Goal: Transaction & Acquisition: Obtain resource

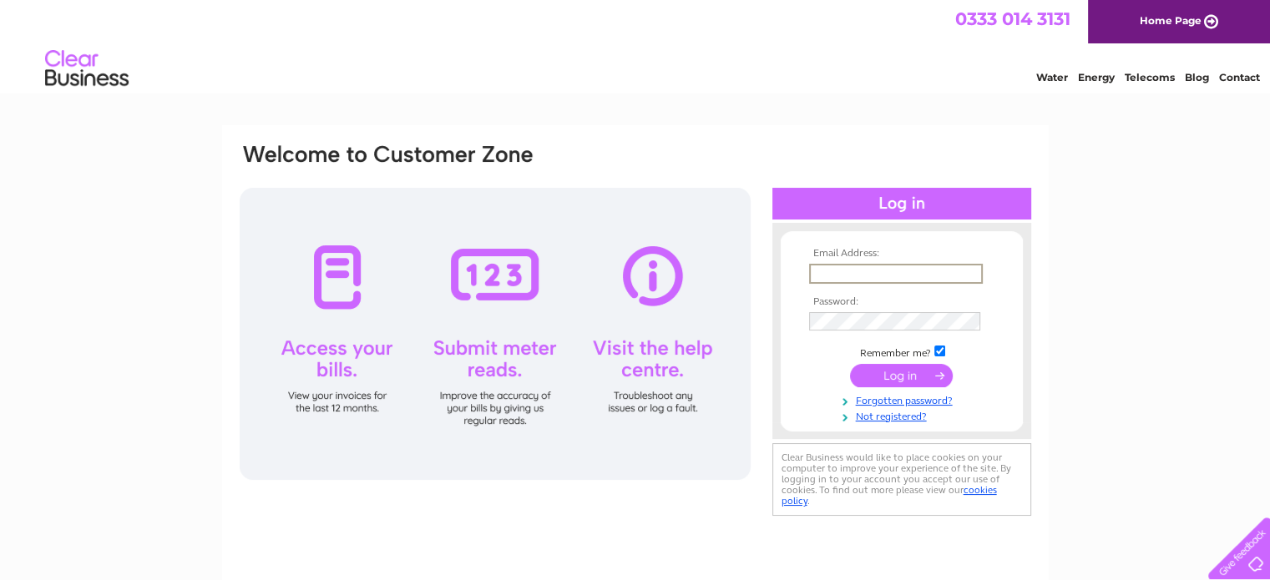
click at [848, 267] on input "text" at bounding box center [896, 274] width 174 height 20
type input "paulinehclayton@gmail.com"
click at [905, 380] on input "submit" at bounding box center [901, 373] width 103 height 23
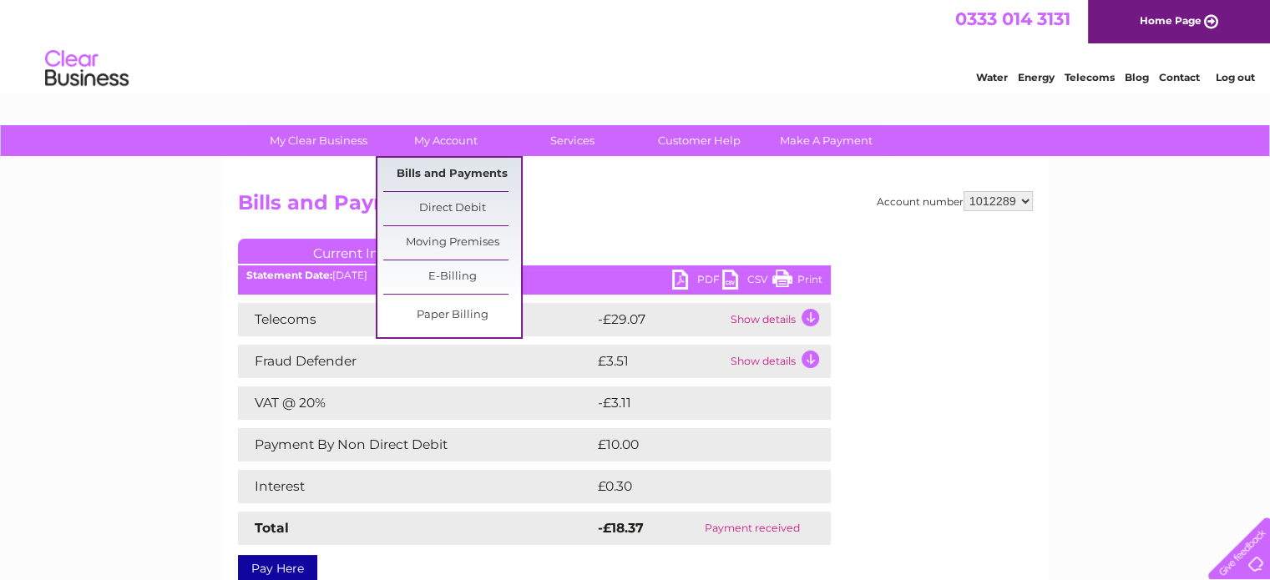
click at [459, 166] on link "Bills and Payments" at bounding box center [452, 174] width 138 height 33
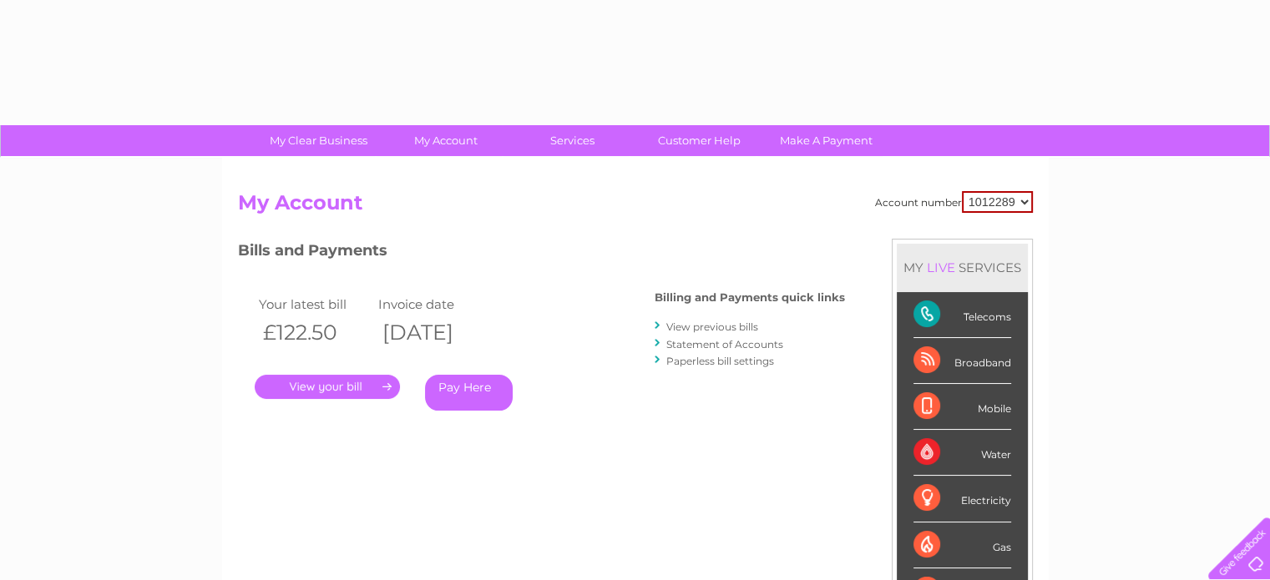
click at [448, 181] on div "Account number 1012289 My Account MY LIVE SERVICES Telecoms Broadband Mobile Wa…" at bounding box center [635, 434] width 827 height 553
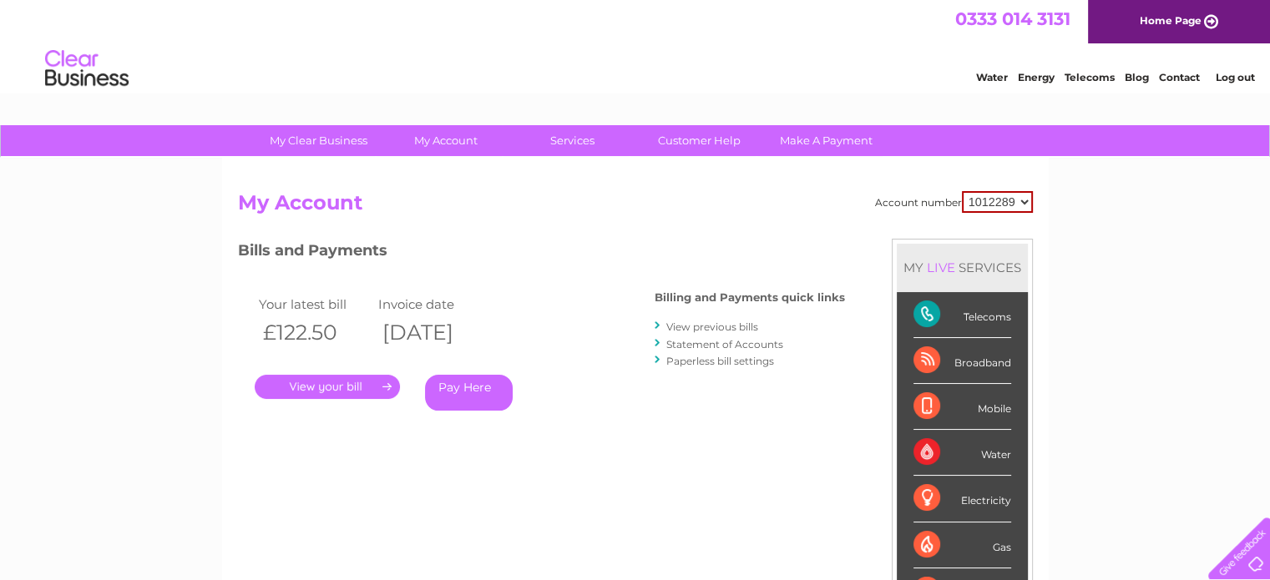
click at [327, 383] on link "." at bounding box center [327, 387] width 145 height 24
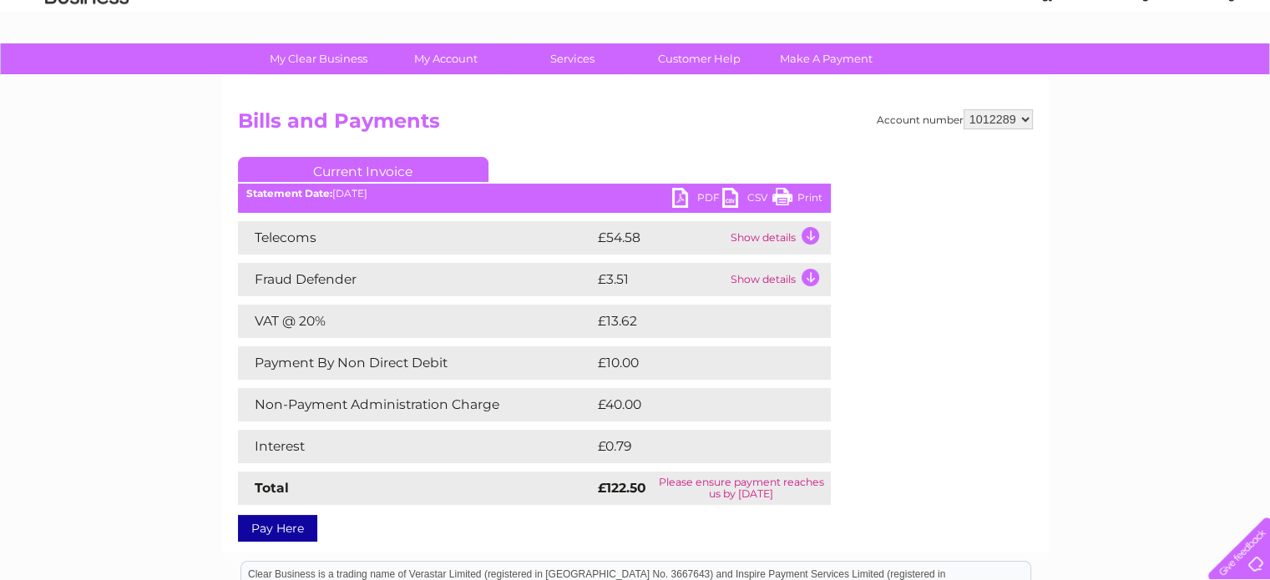
scroll to position [85, 0]
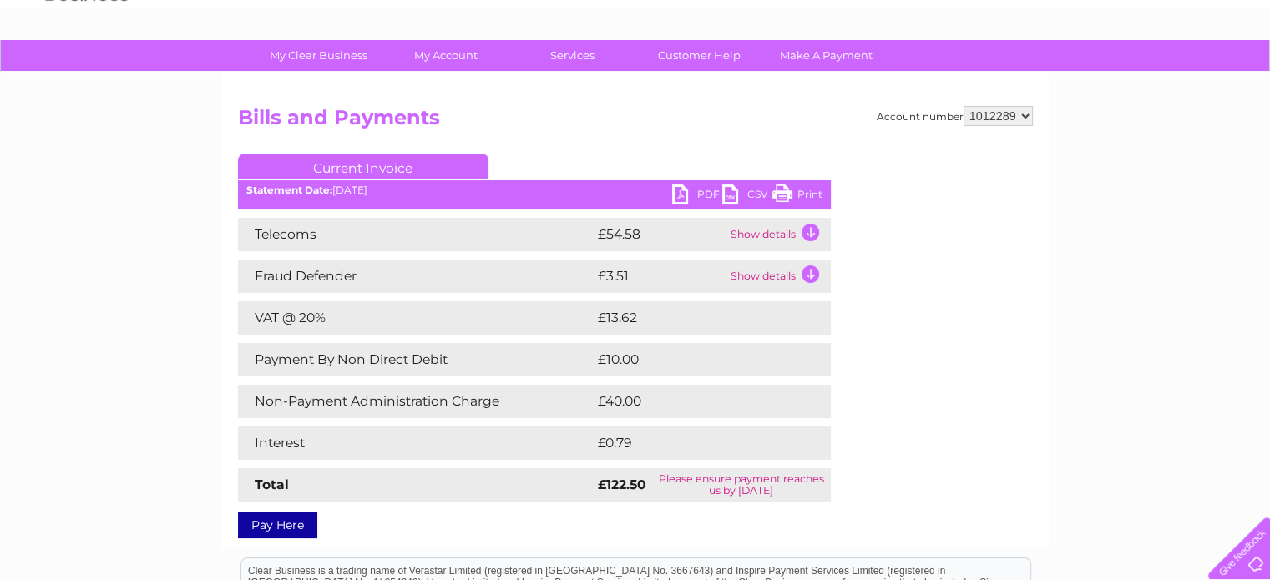
click at [685, 190] on link "PDF" at bounding box center [697, 197] width 50 height 24
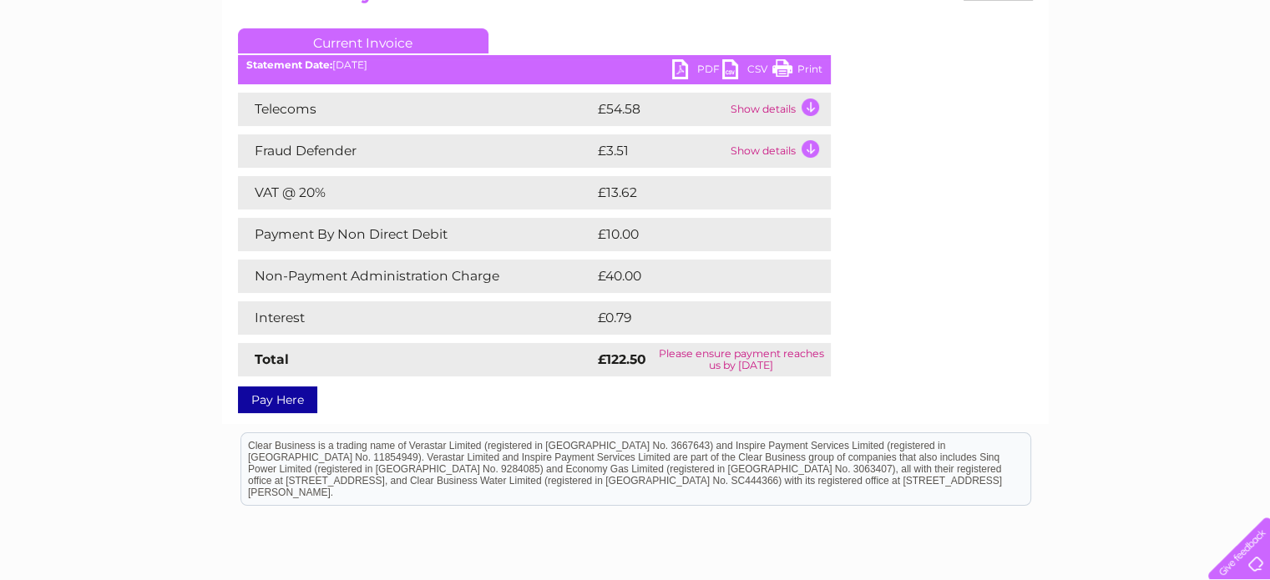
scroll to position [0, 0]
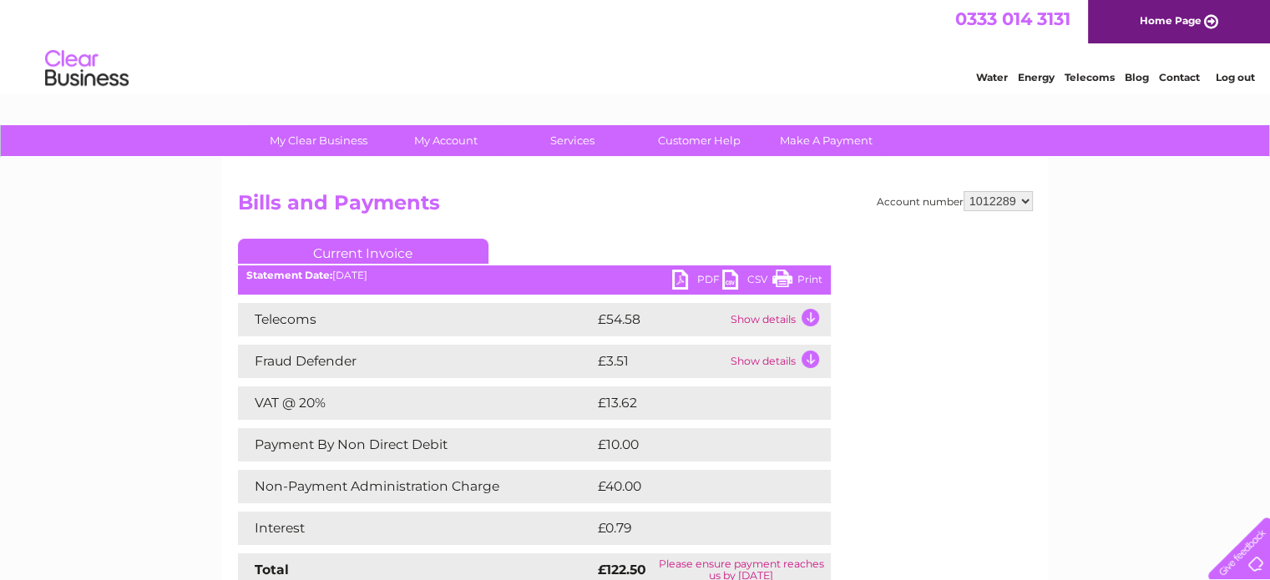
click at [1241, 77] on link "Log out" at bounding box center [1234, 77] width 39 height 13
